Goal: Find specific page/section: Find specific page/section

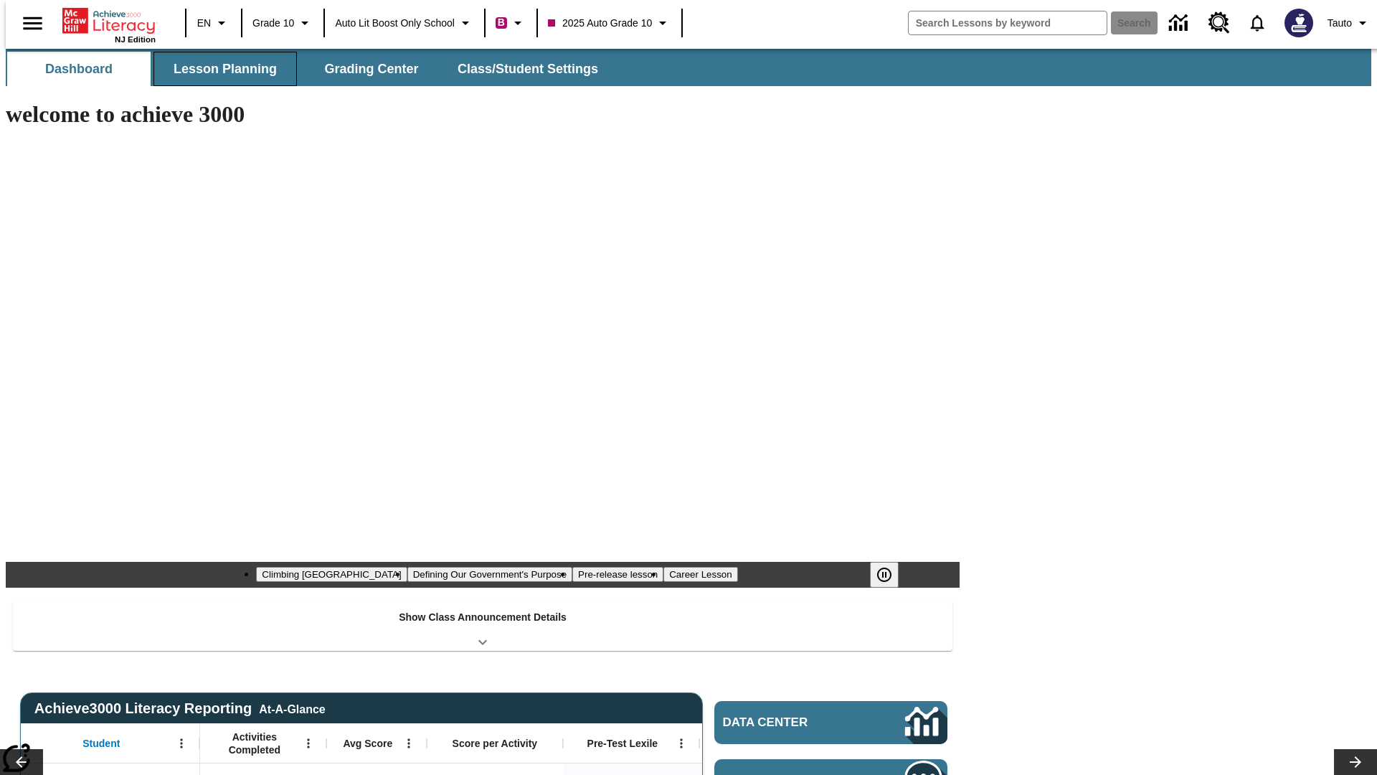
click at [219, 69] on button "Lesson Planning" at bounding box center [225, 69] width 143 height 34
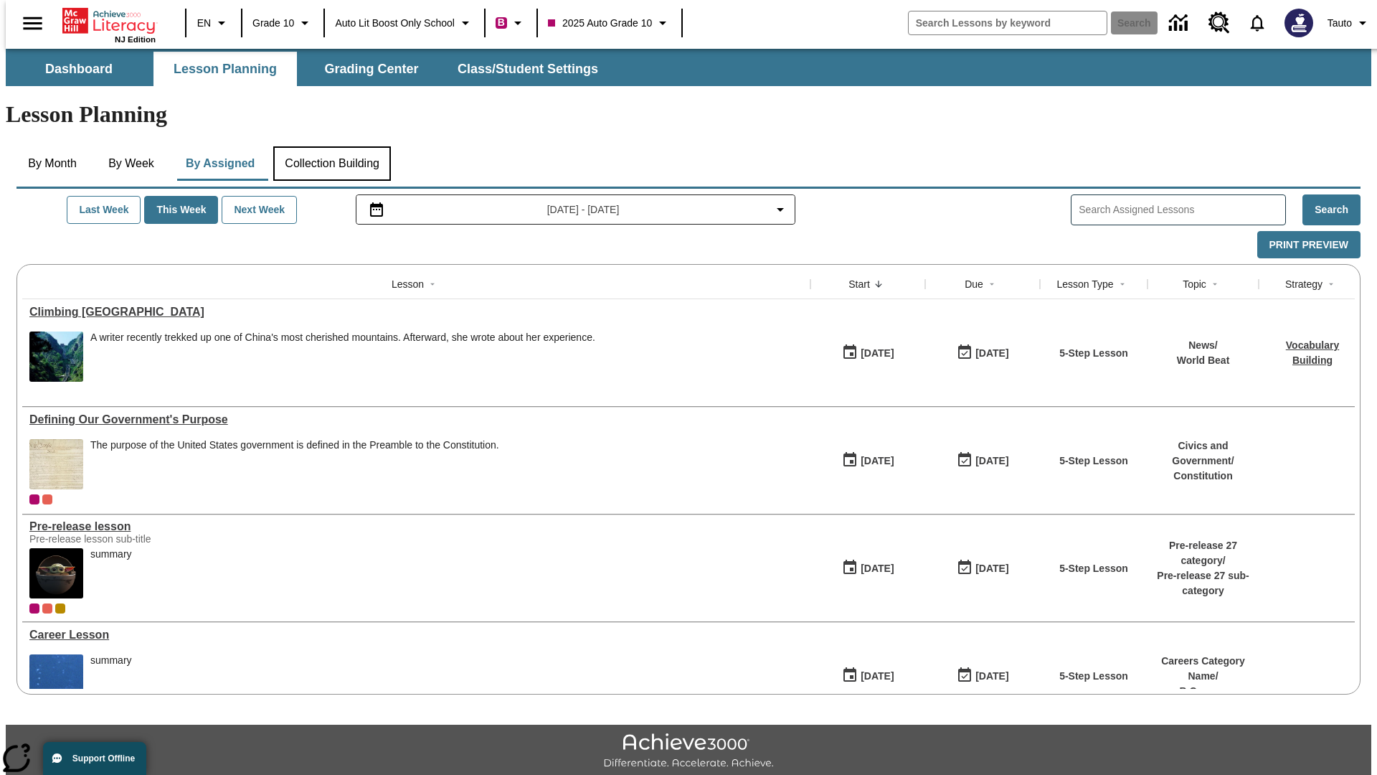
click at [331, 146] on button "Collection Building" at bounding box center [332, 163] width 118 height 34
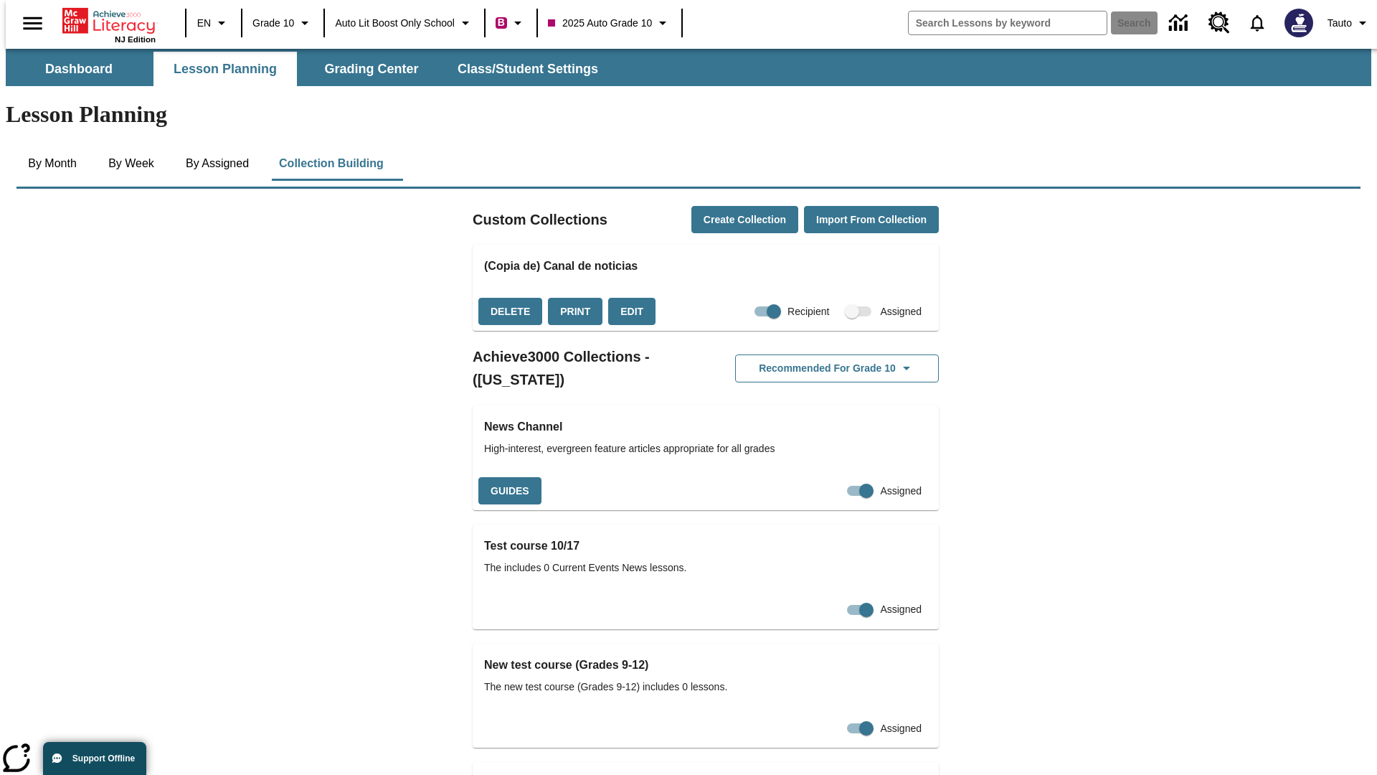
checkbox input "true"
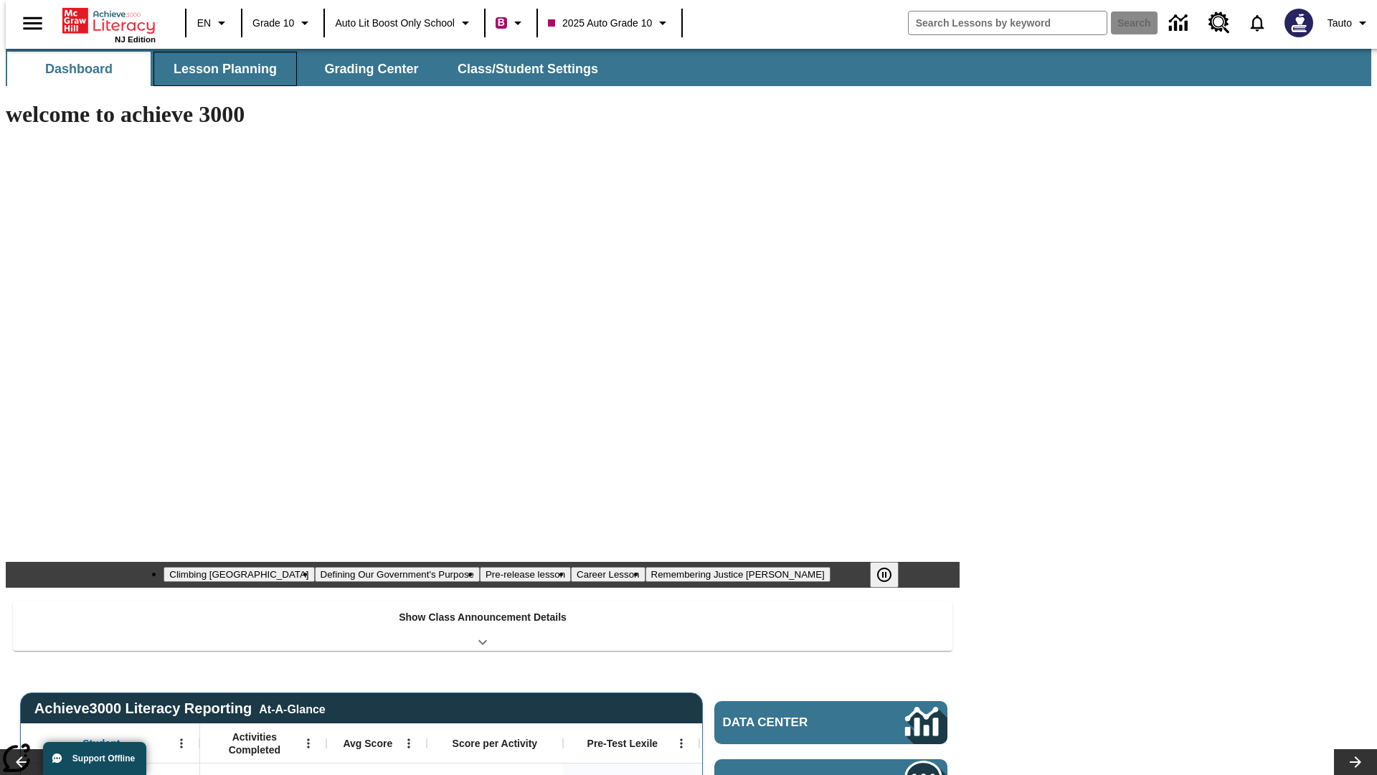
click at [219, 69] on button "Lesson Planning" at bounding box center [225, 69] width 143 height 34
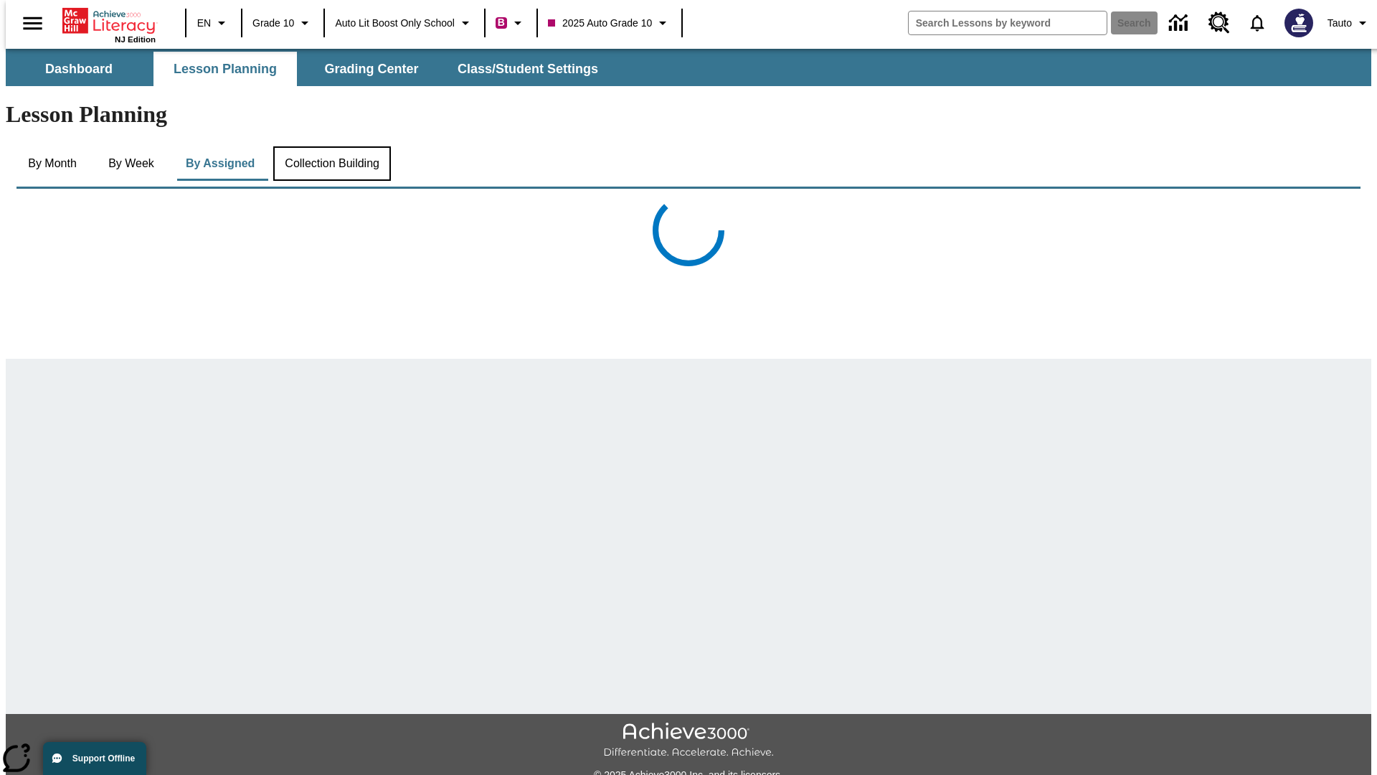
click at [331, 146] on button "Collection Building" at bounding box center [332, 163] width 118 height 34
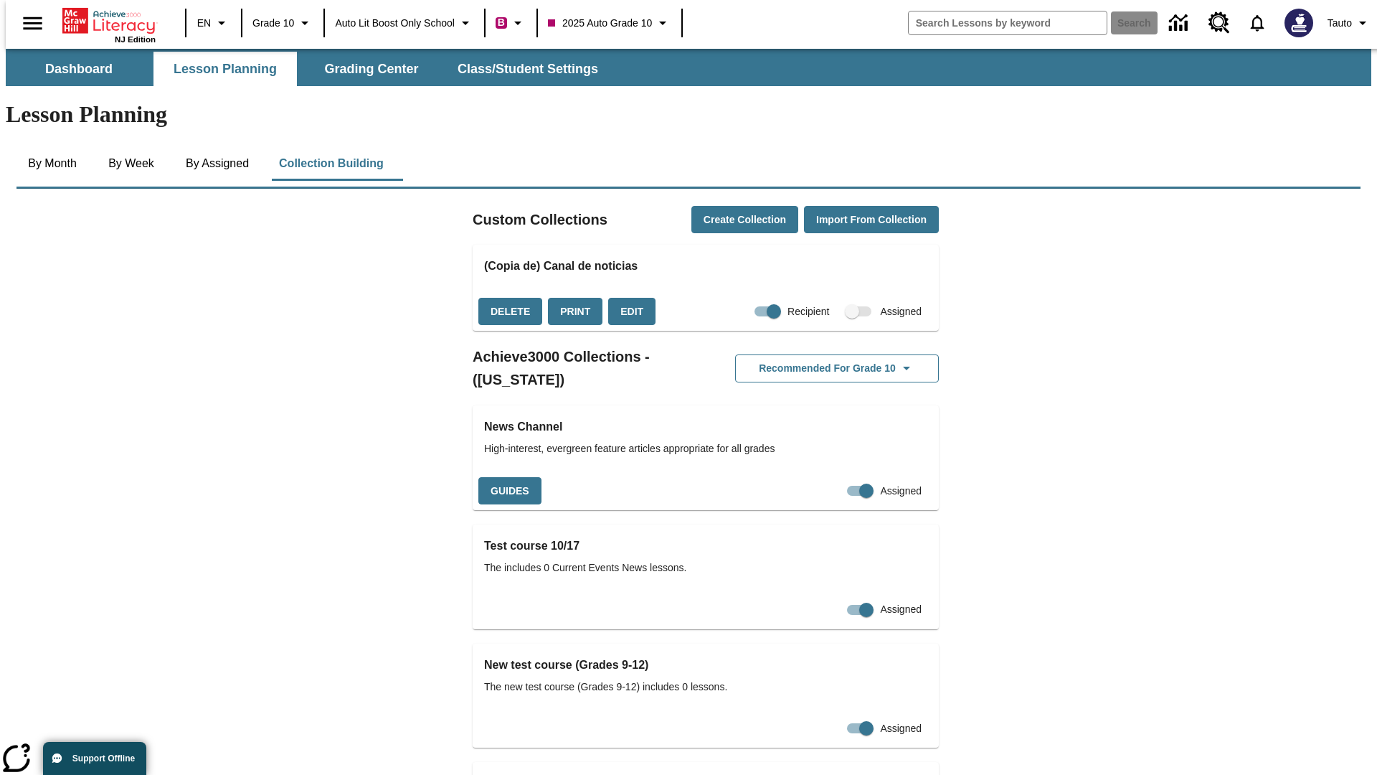
checkbox input "false"
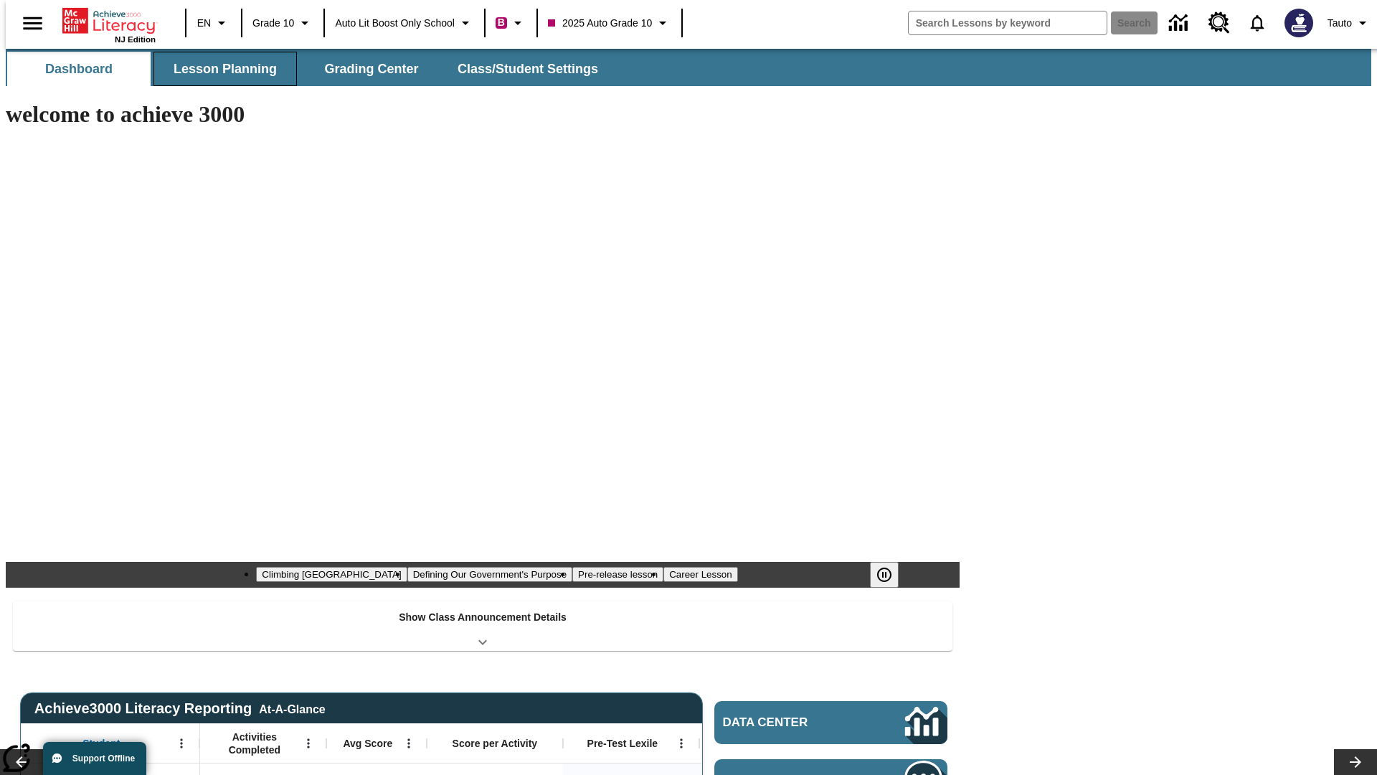
click at [219, 69] on button "Lesson Planning" at bounding box center [225, 69] width 143 height 34
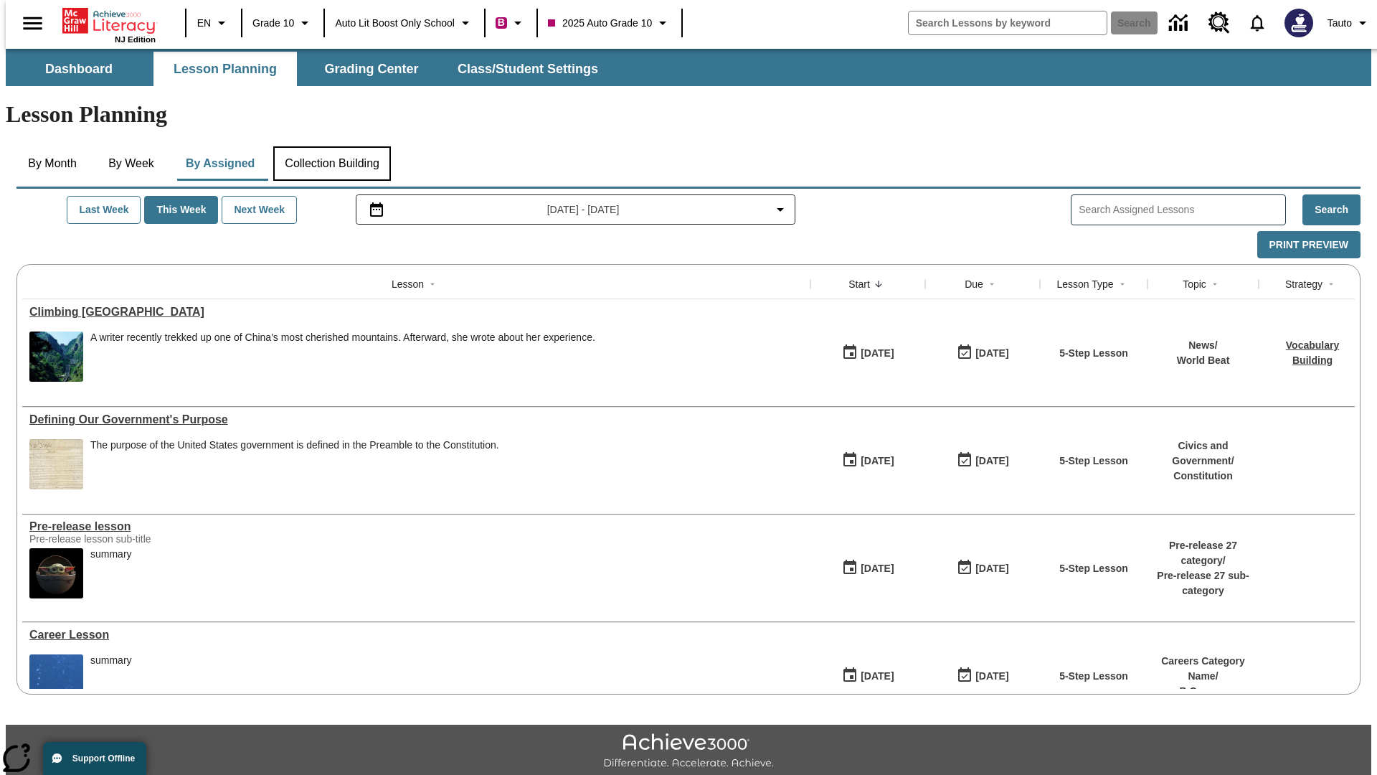
click at [331, 146] on button "Collection Building" at bounding box center [332, 163] width 118 height 34
